Goal: Register for event/course

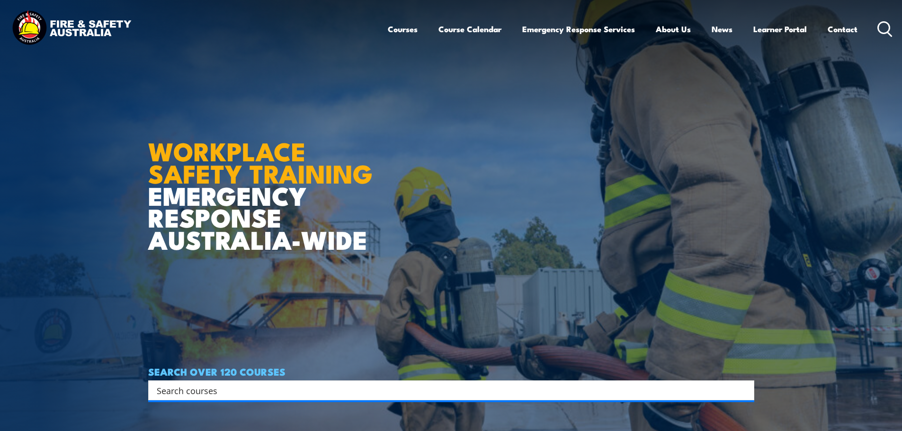
click at [481, 393] on input "Search input" at bounding box center [445, 390] width 577 height 14
type input "forklift"
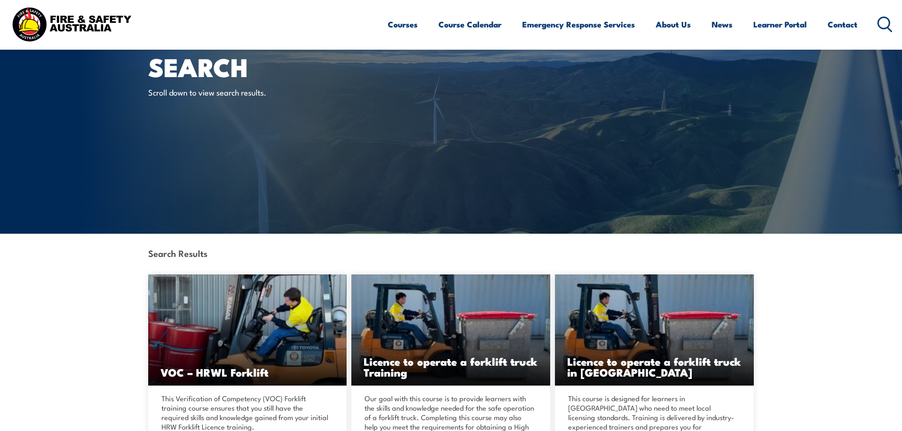
scroll to position [95, 0]
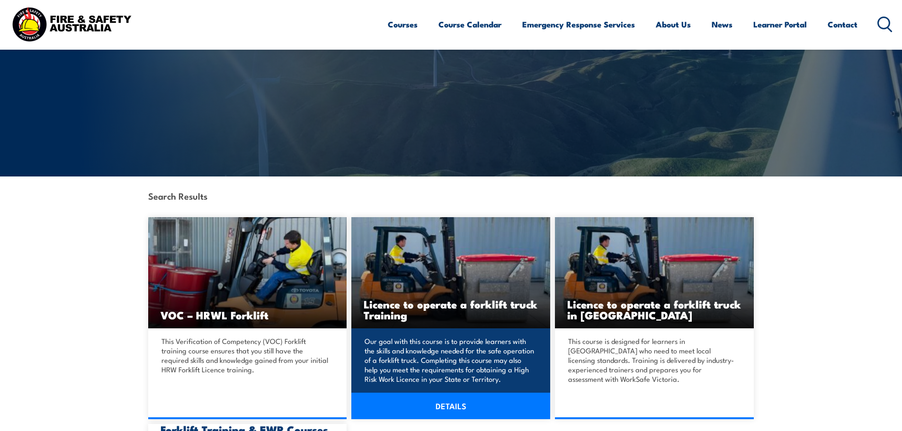
click at [423, 286] on img at bounding box center [450, 272] width 199 height 111
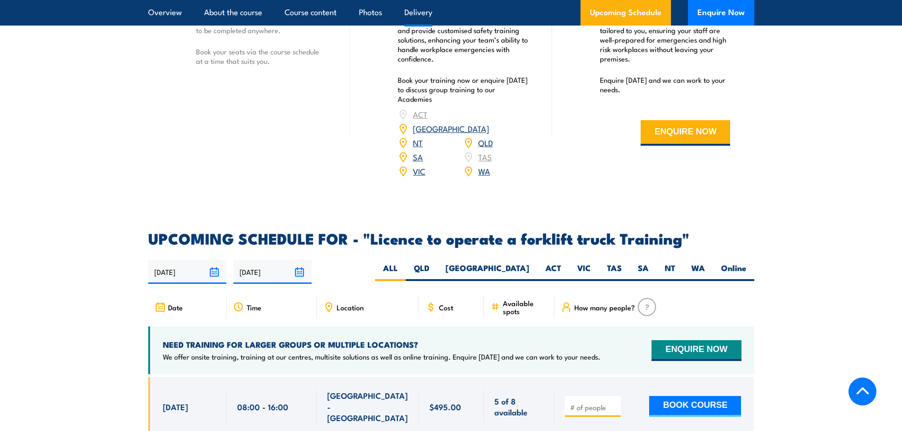
scroll to position [1373, 0]
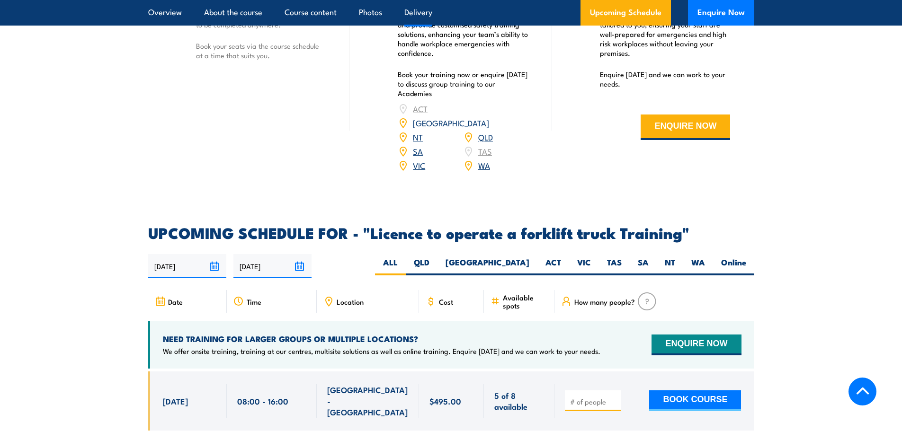
drag, startPoint x: 684, startPoint y: 254, endPoint x: 821, endPoint y: 274, distance: 138.7
click at [684, 257] on label "WA" at bounding box center [698, 266] width 30 height 18
click at [705, 257] on input "WA" at bounding box center [708, 260] width 6 height 6
radio input "true"
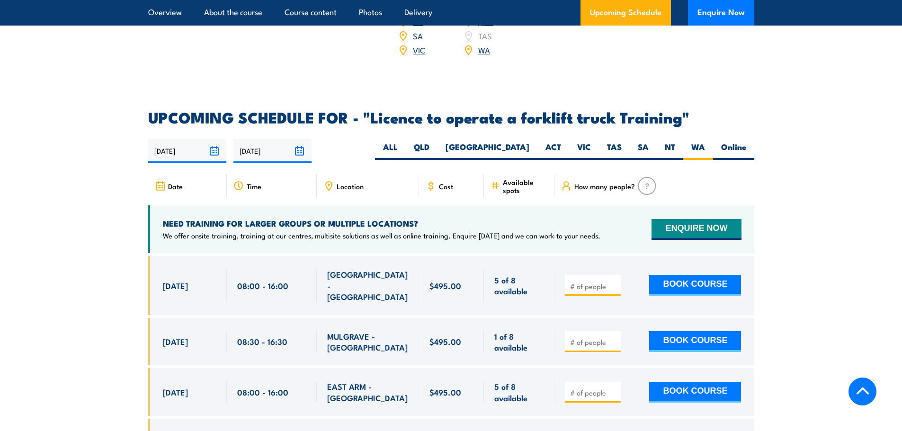
scroll to position [1515, 0]
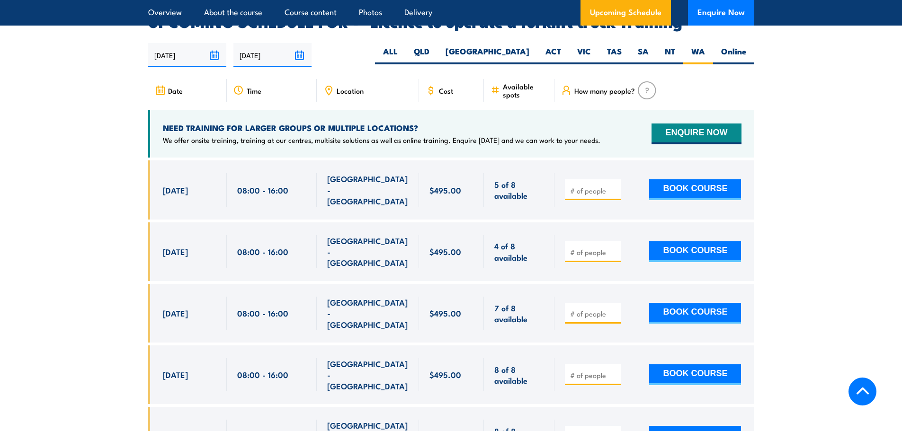
scroll to position [1585, 0]
drag, startPoint x: 864, startPoint y: 103, endPoint x: 858, endPoint y: 99, distance: 7.6
click at [864, 103] on section "UPCOMING SCHEDULE FOR - "Licence to operate a forklift truck Training" [DATE] […" at bounding box center [451, 308] width 902 height 589
